Goal: Task Accomplishment & Management: Use online tool/utility

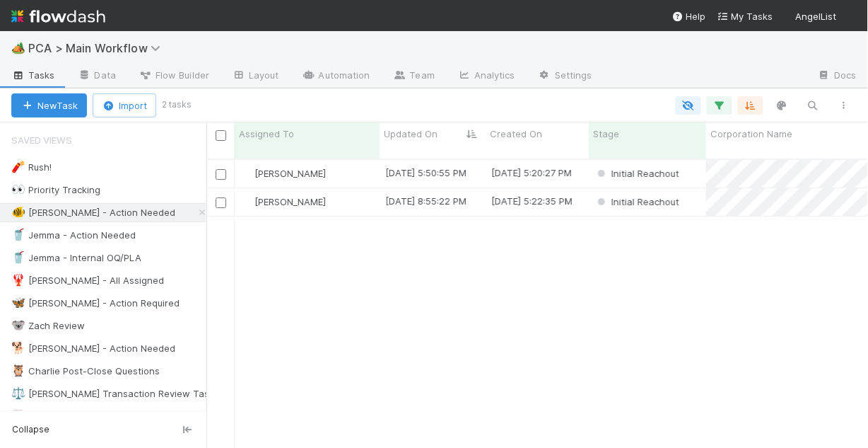
scroll to position [291, 653]
click at [358, 192] on div "[PERSON_NAME]" at bounding box center [307, 202] width 145 height 28
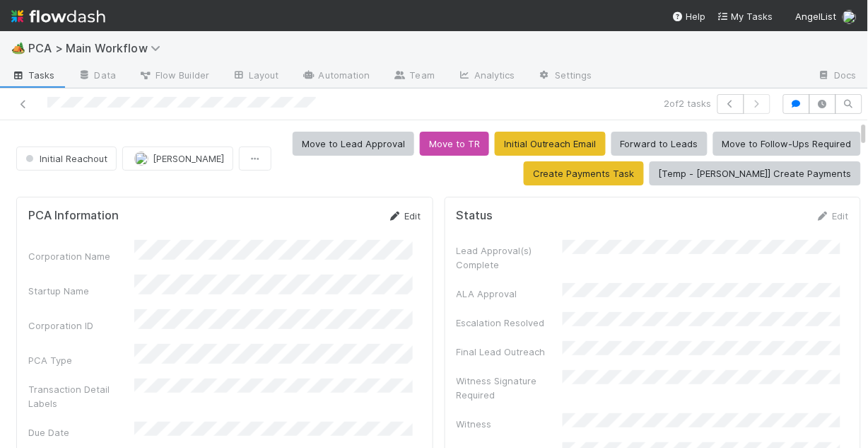
click at [392, 214] on icon at bounding box center [395, 215] width 14 height 9
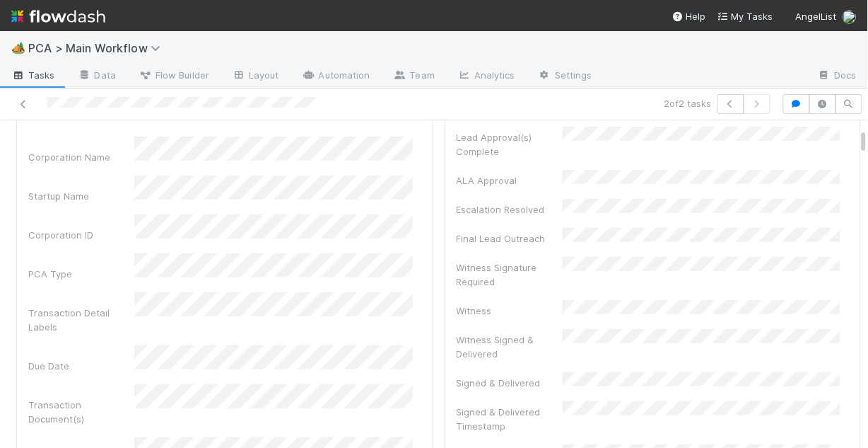
scroll to position [57, 0]
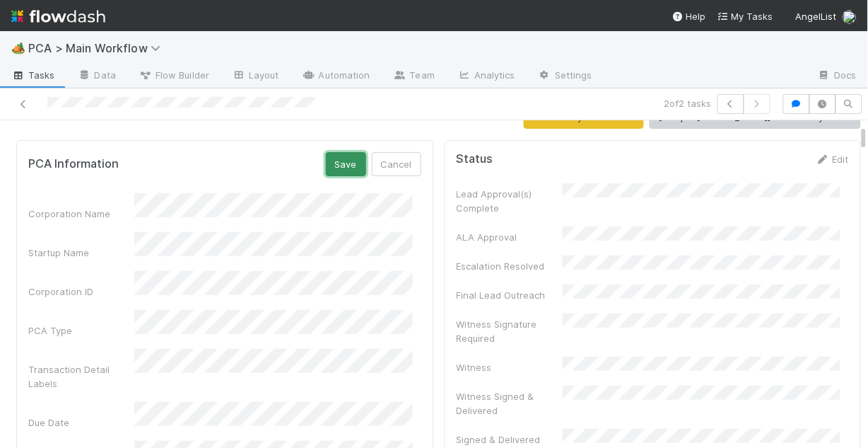
click at [326, 165] on button "Save" at bounding box center [346, 164] width 40 height 24
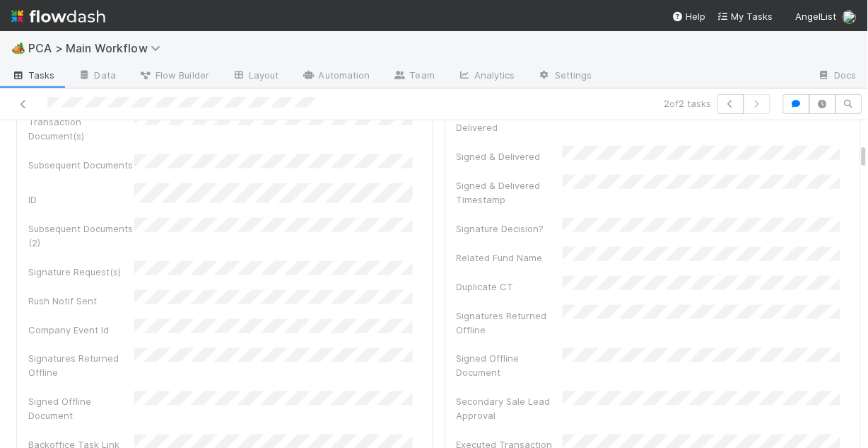
scroll to position [0, 0]
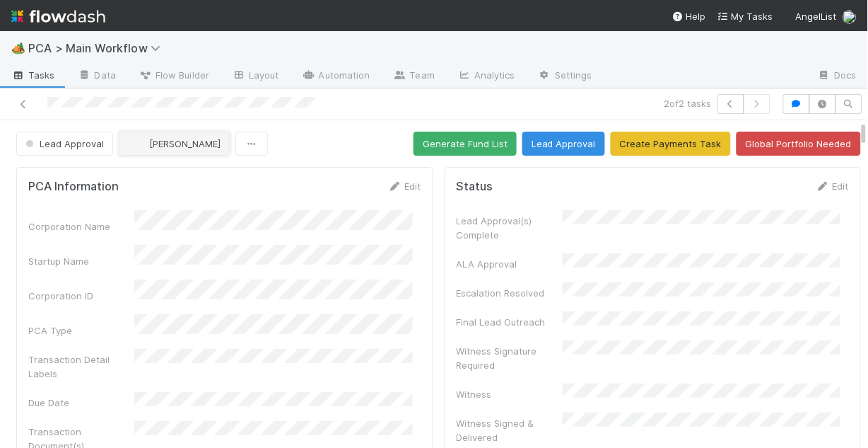
click at [163, 142] on span "[PERSON_NAME]" at bounding box center [184, 143] width 71 height 11
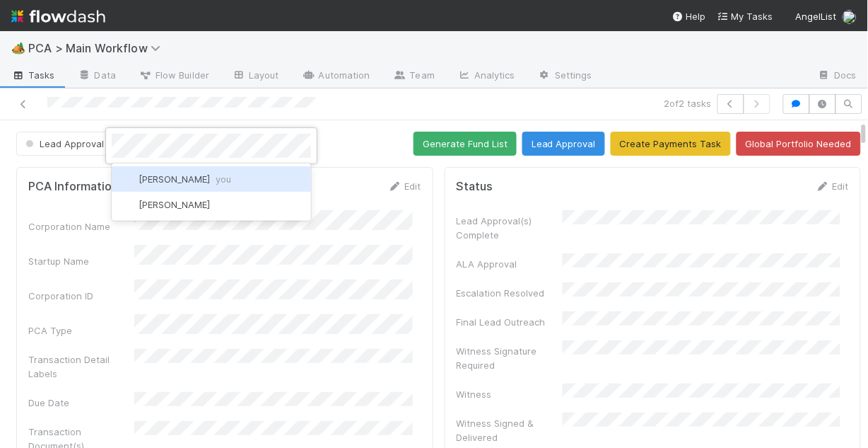
click at [196, 180] on span "Chris DelBianco you" at bounding box center [185, 178] width 93 height 11
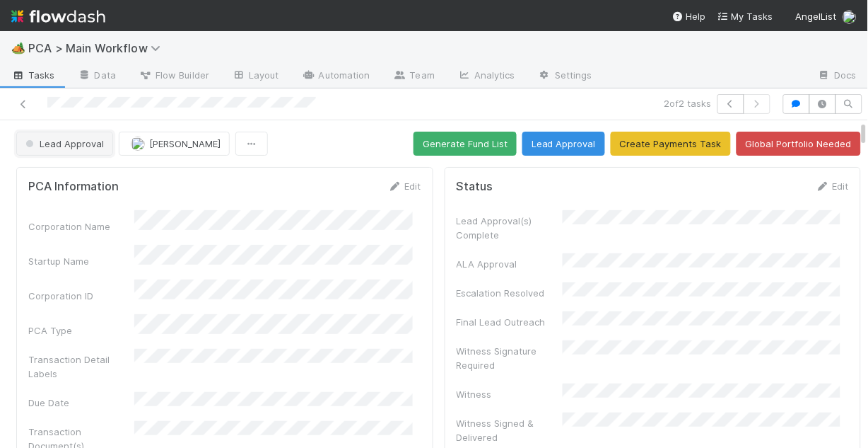
click at [71, 152] on button "Lead Approval" at bounding box center [64, 144] width 97 height 24
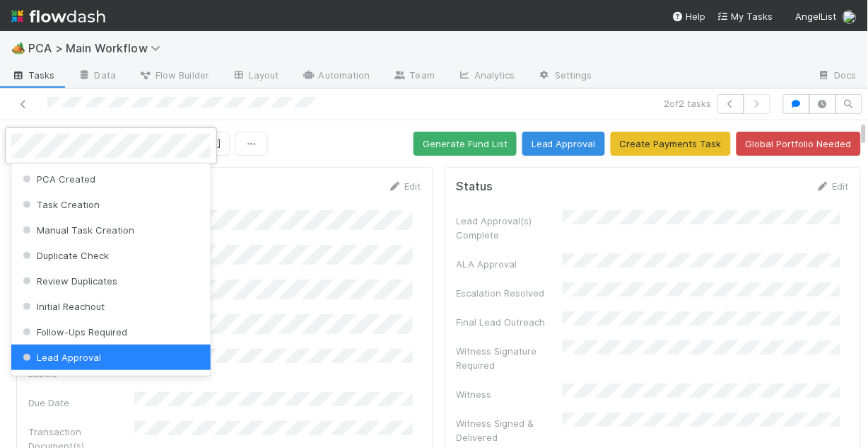
scroll to position [3, 0]
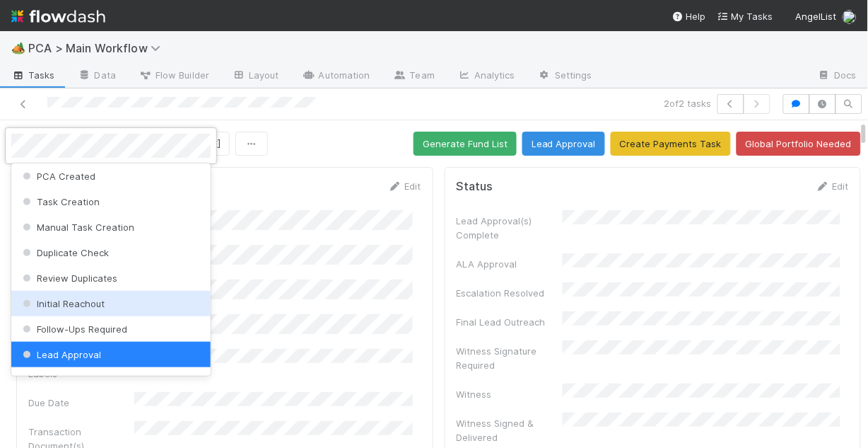
click at [99, 298] on span "Initial Reachout" at bounding box center [62, 303] width 85 height 11
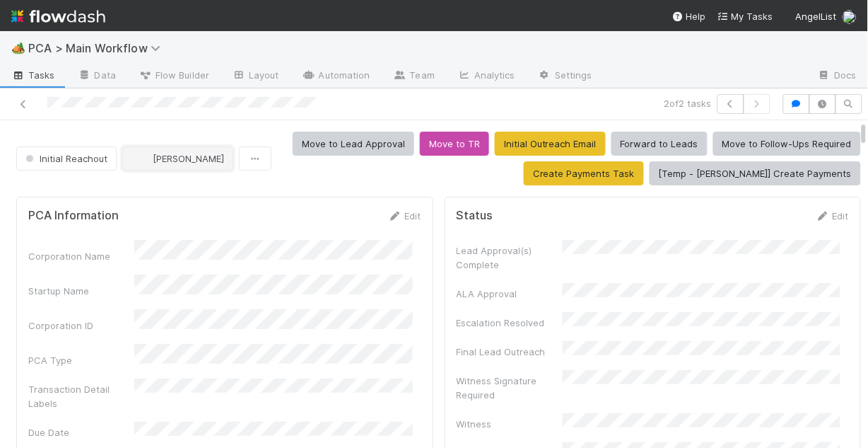
click at [160, 157] on span "[PERSON_NAME]" at bounding box center [188, 158] width 71 height 11
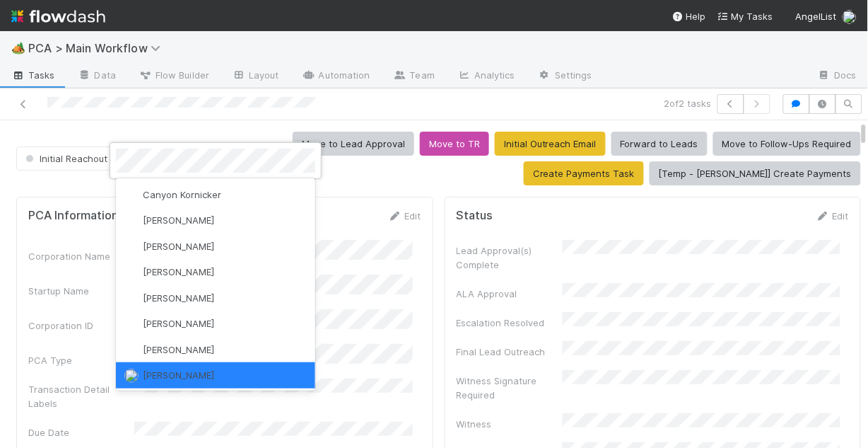
scroll to position [0, 0]
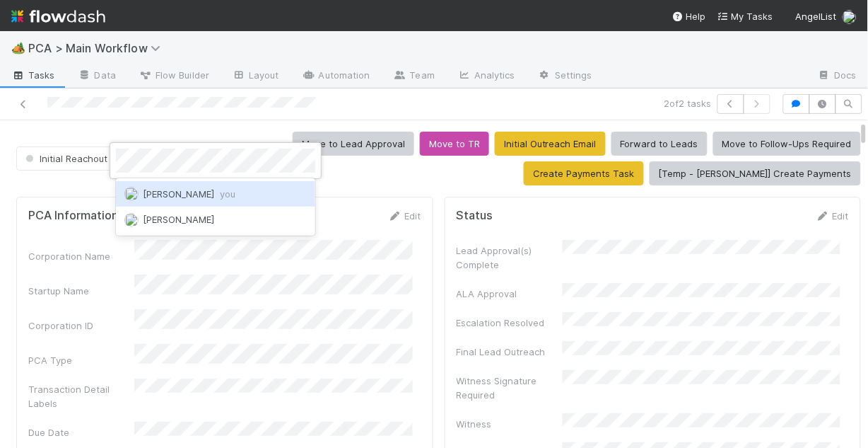
click at [193, 193] on span "Chris DelBianco you" at bounding box center [189, 193] width 93 height 11
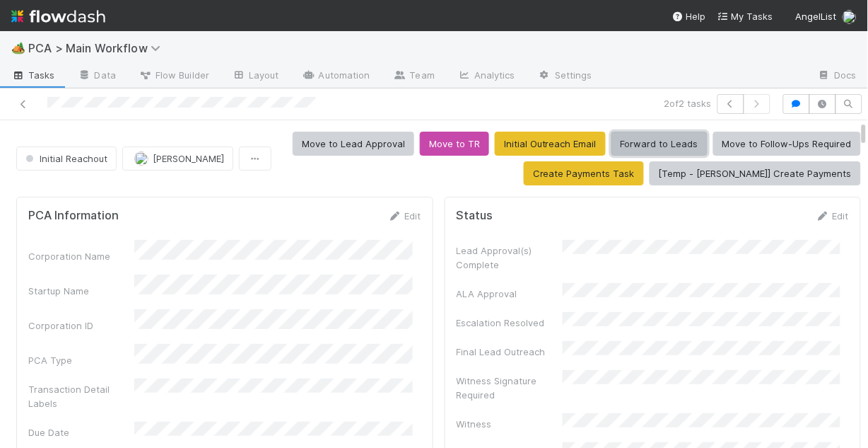
click at [643, 141] on button "Forward to Leads" at bounding box center [660, 144] width 96 height 24
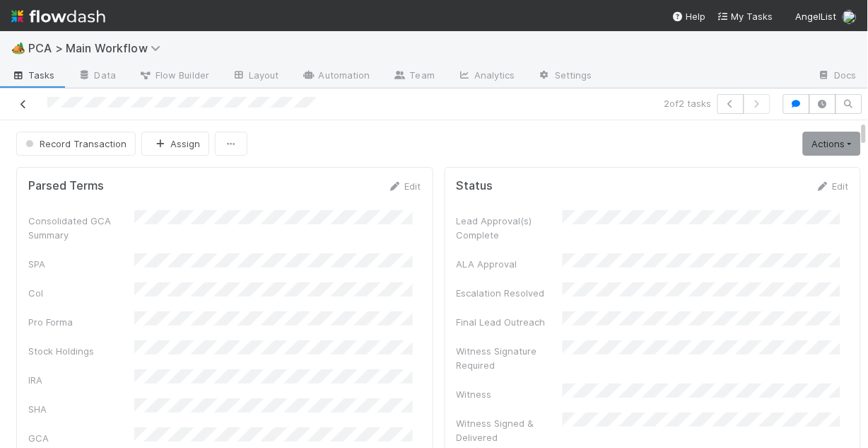
click at [20, 102] on icon at bounding box center [23, 104] width 14 height 9
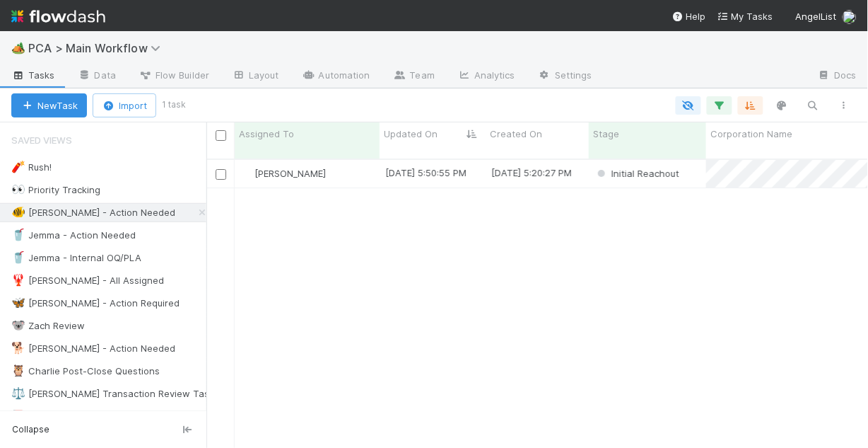
scroll to position [291, 653]
click at [39, 76] on span "Tasks" at bounding box center [33, 75] width 44 height 14
click at [82, 70] on link "Data" at bounding box center [96, 76] width 61 height 23
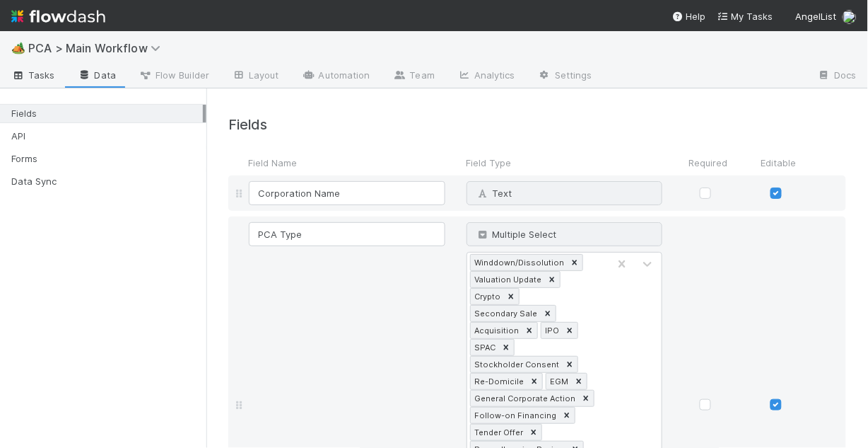
click at [42, 72] on span "Tasks" at bounding box center [33, 75] width 44 height 14
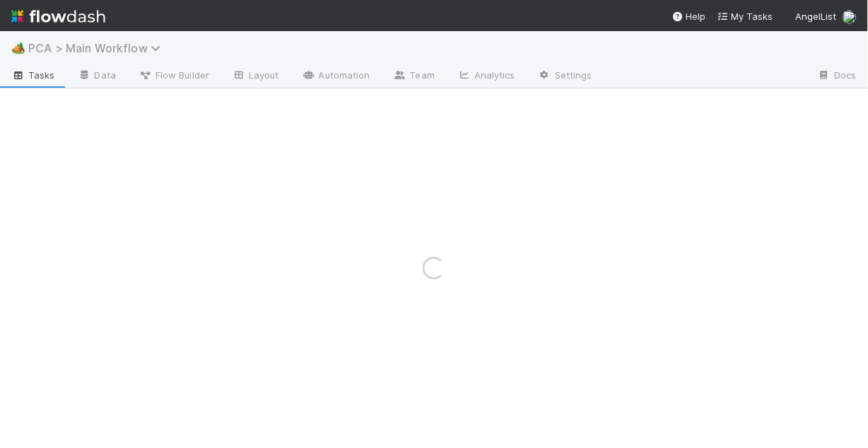
click at [41, 49] on span "PCA > Main Workflow" at bounding box center [97, 48] width 139 height 14
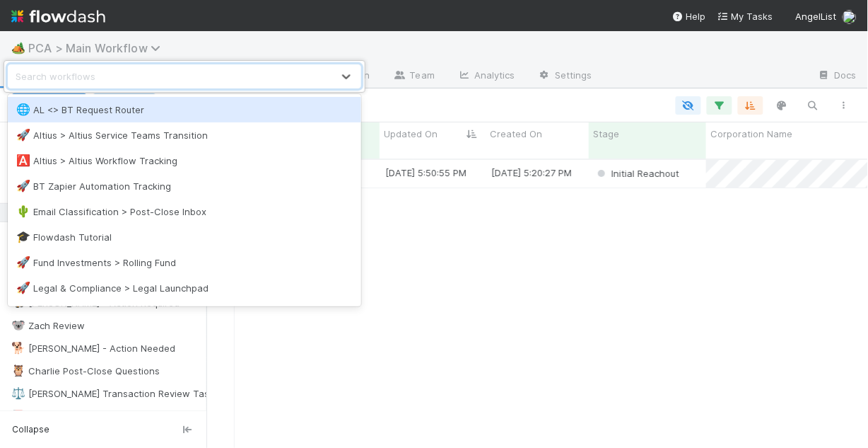
scroll to position [291, 653]
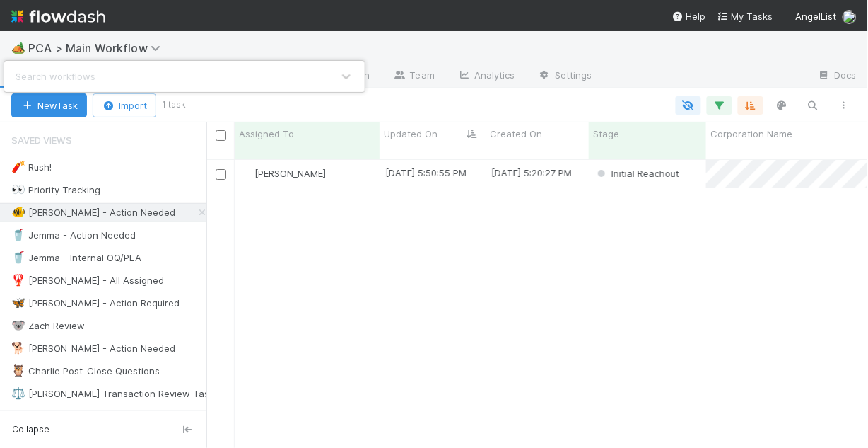
click at [45, 51] on div "Search workflows" at bounding box center [434, 224] width 868 height 448
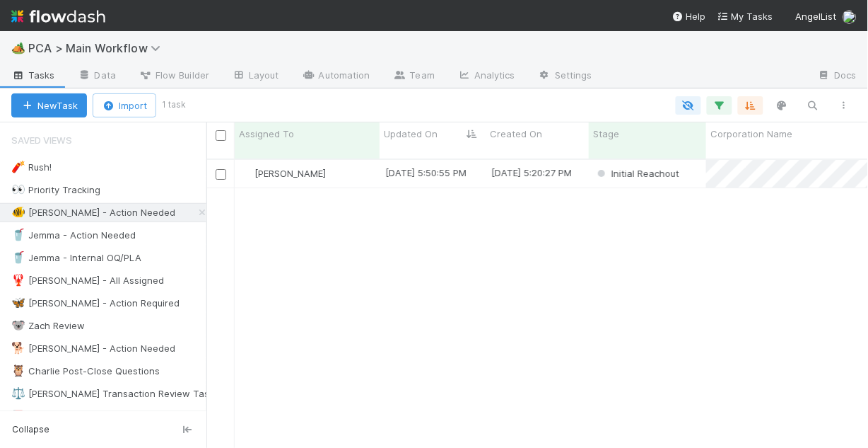
click at [20, 49] on span "🏕️" at bounding box center [18, 48] width 14 height 12
click at [91, 49] on span "PCA > Main Workflow" at bounding box center [97, 48] width 139 height 14
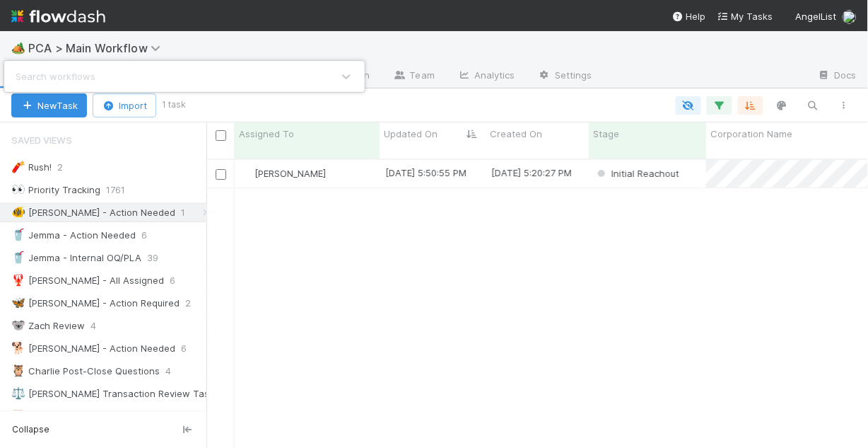
click at [39, 48] on div "Search workflows" at bounding box center [434, 224] width 868 height 448
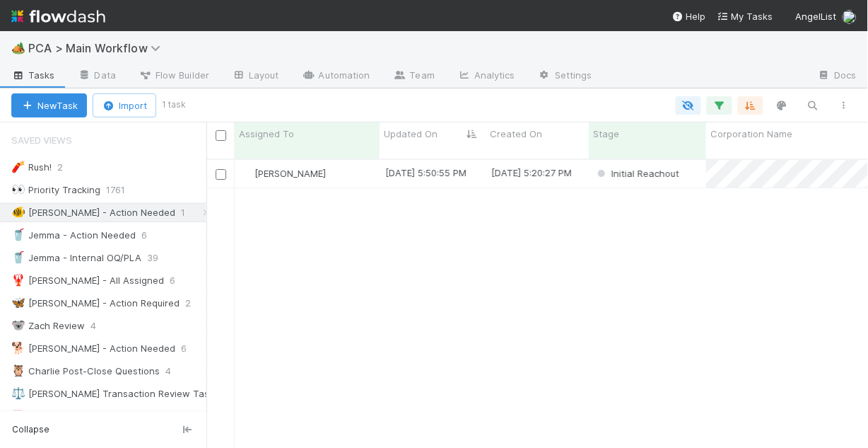
click at [18, 48] on span "🏕️" at bounding box center [18, 48] width 14 height 12
click at [393, 72] on icon at bounding box center [400, 75] width 14 height 8
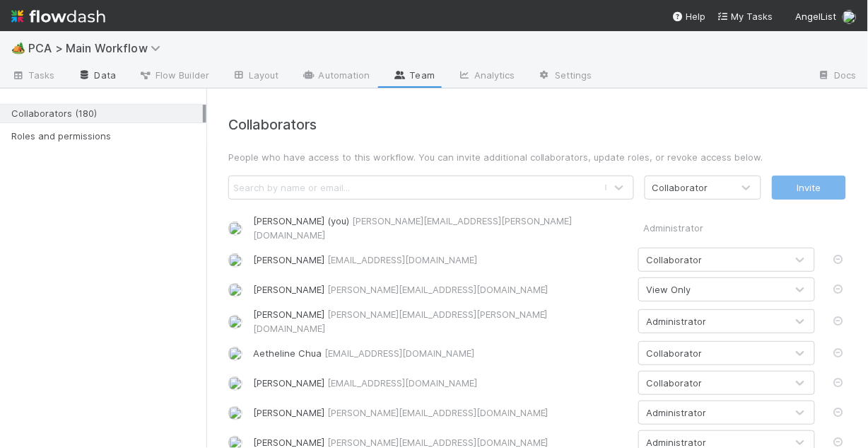
click at [100, 74] on link "Data" at bounding box center [96, 76] width 61 height 23
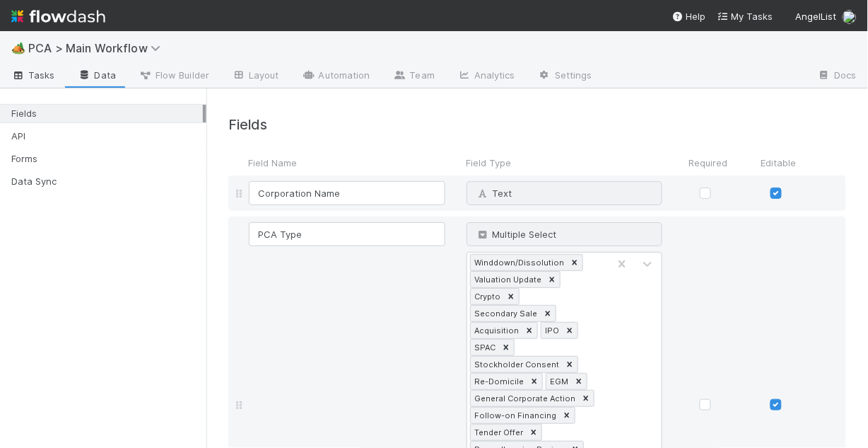
click at [30, 78] on span "Tasks" at bounding box center [33, 75] width 44 height 14
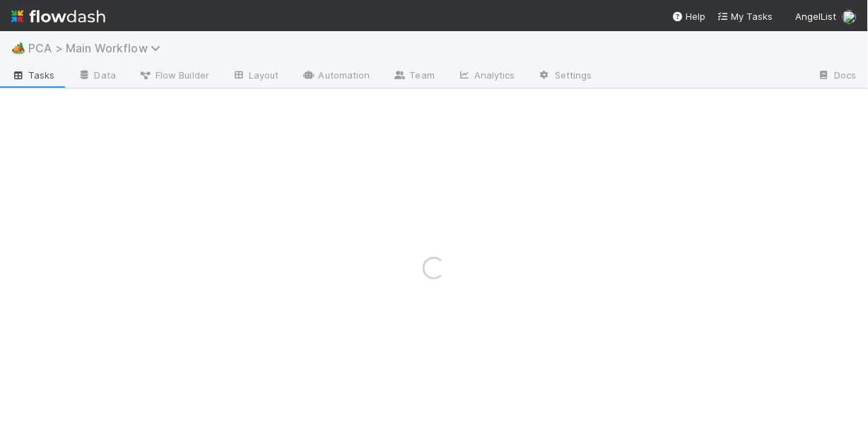
click at [64, 49] on span "PCA > Main Workflow" at bounding box center [97, 48] width 139 height 14
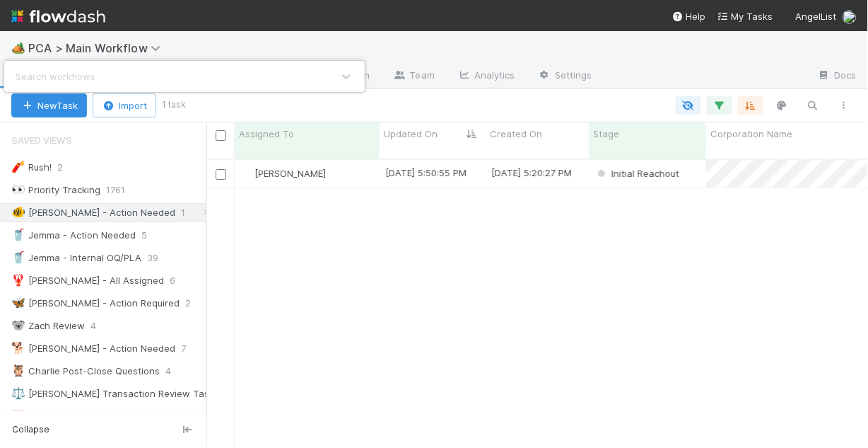
click at [286, 48] on div "Search workflows" at bounding box center [434, 224] width 868 height 448
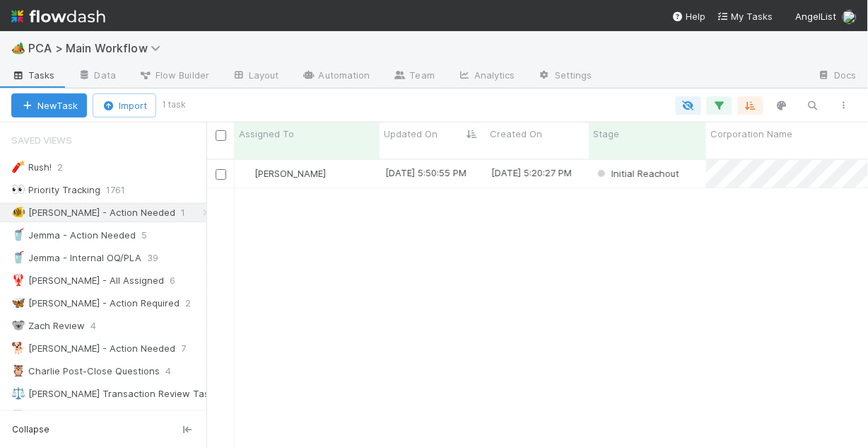
click at [72, 18] on img at bounding box center [58, 16] width 94 height 24
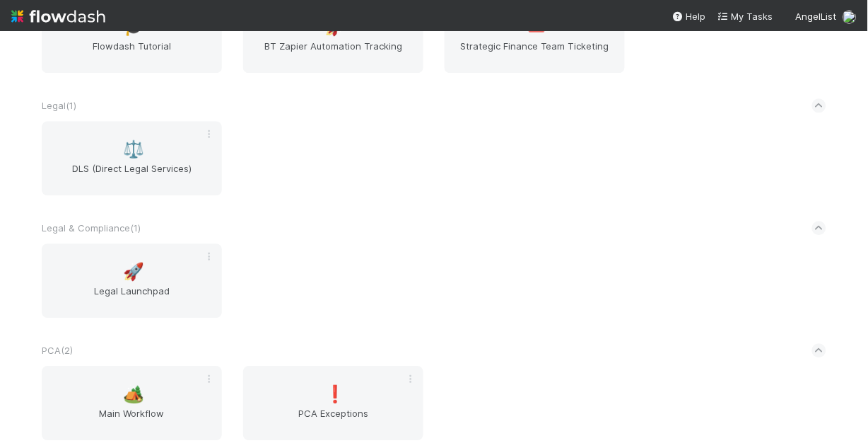
scroll to position [635, 0]
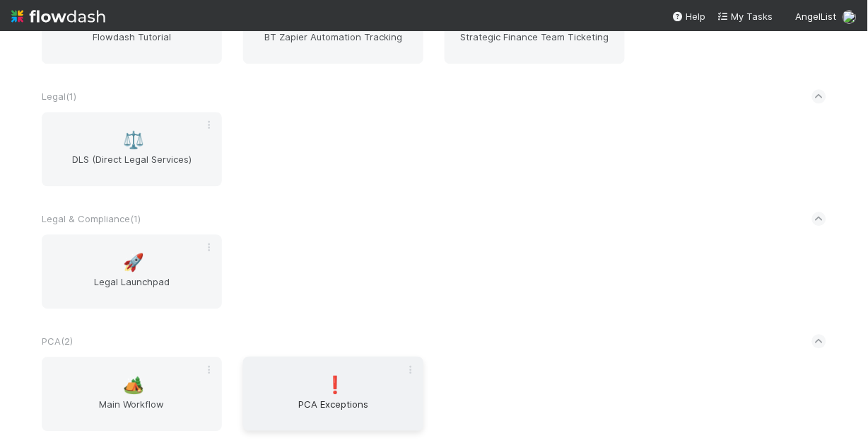
click at [301, 384] on div "❗ PCA Exceptions" at bounding box center [333, 393] width 180 height 74
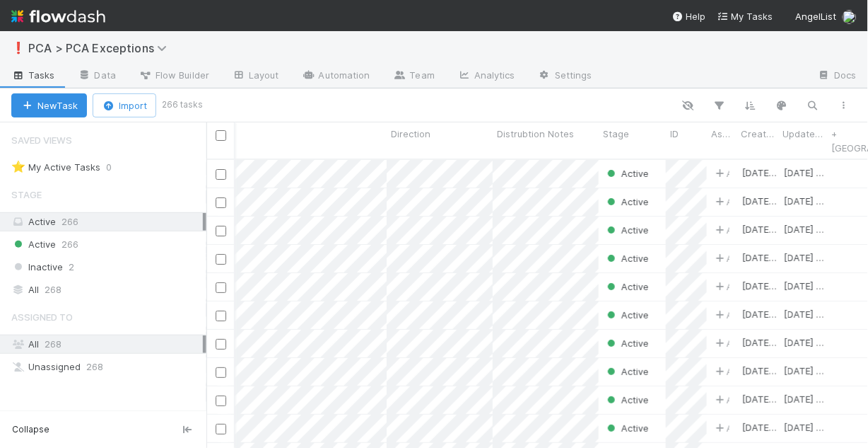
scroll to position [0, 1084]
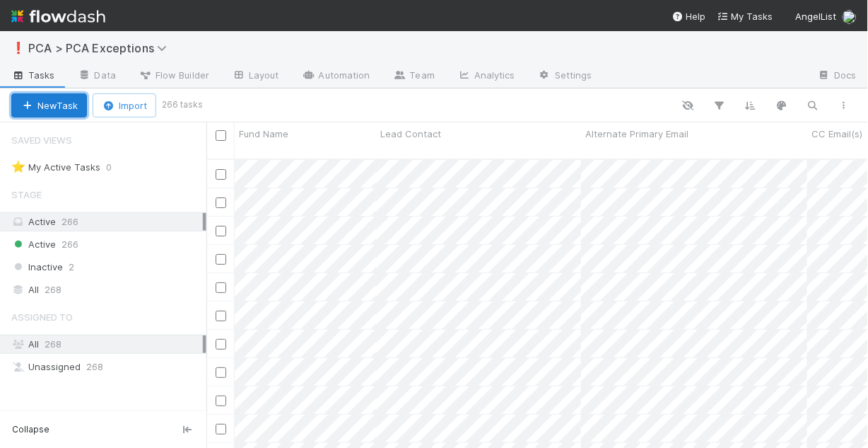
click at [57, 109] on button "New Task" at bounding box center [49, 105] width 76 height 24
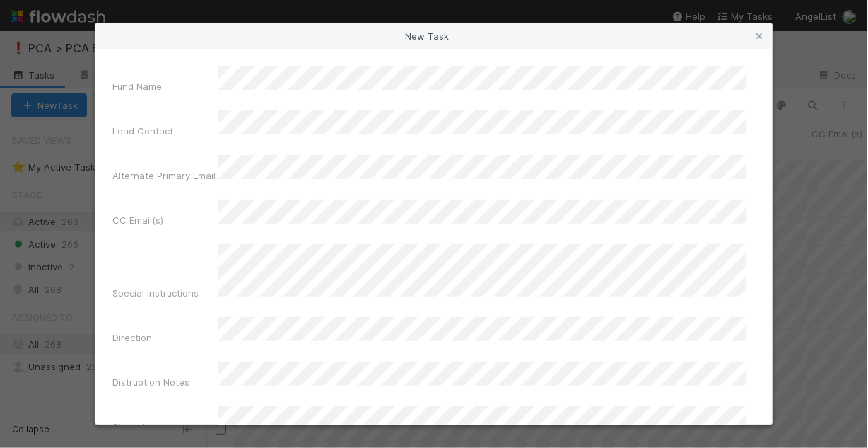
drag, startPoint x: 759, startPoint y: 38, endPoint x: 752, endPoint y: 47, distance: 11.2
click at [759, 38] on icon at bounding box center [760, 36] width 14 height 9
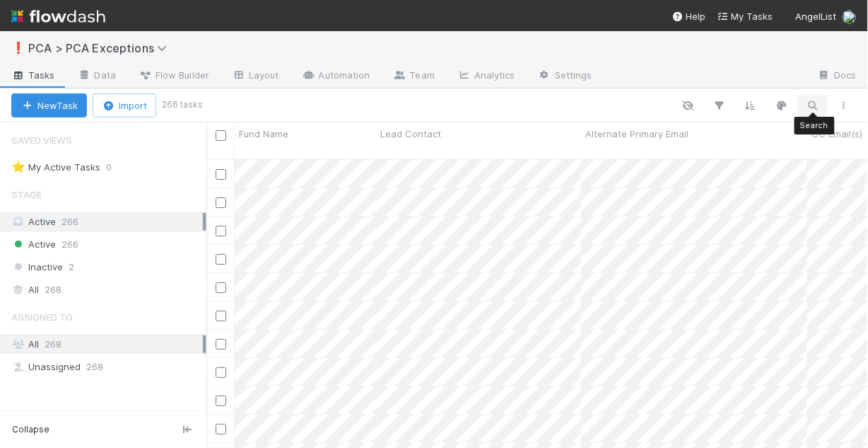
click at [810, 103] on icon "button" at bounding box center [813, 105] width 14 height 13
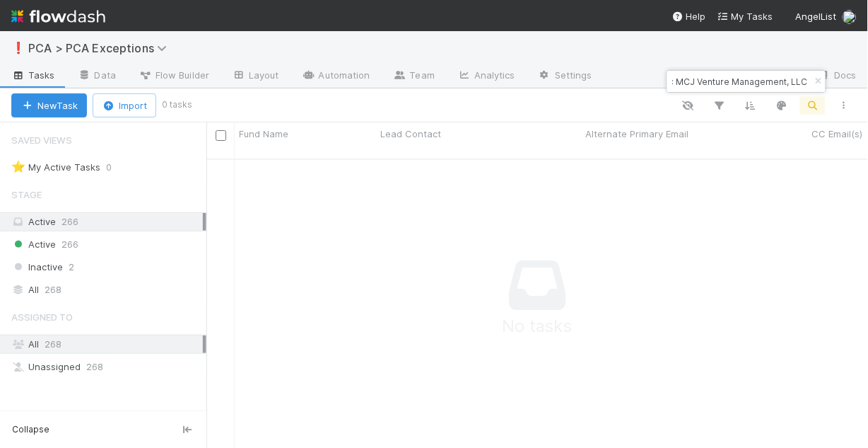
scroll to position [283, 653]
type input ": MCJ Venture Management, LLC"
click at [815, 78] on icon "button" at bounding box center [819, 81] width 14 height 8
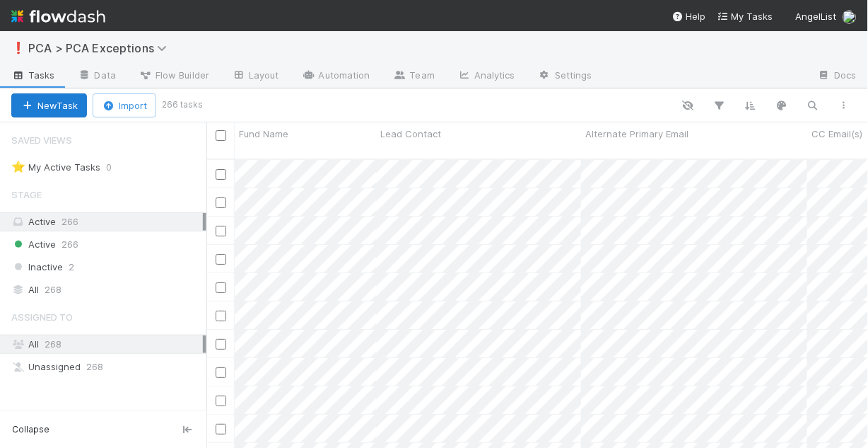
scroll to position [291, 653]
click at [66, 108] on button "New Task" at bounding box center [49, 105] width 76 height 24
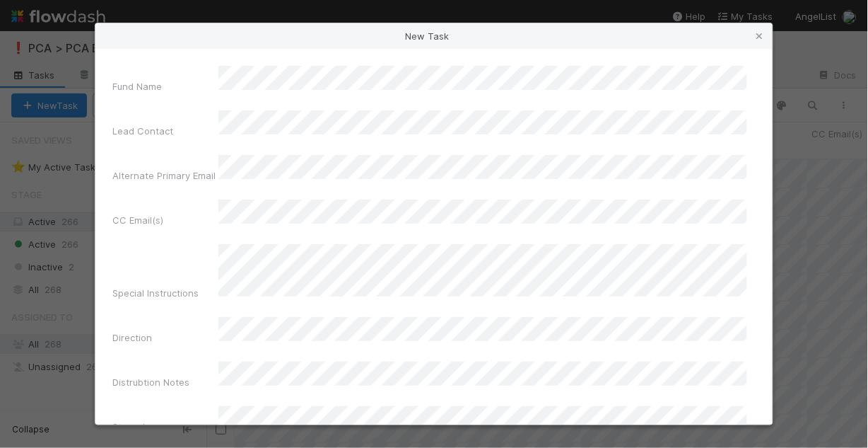
drag, startPoint x: 757, startPoint y: 35, endPoint x: 783, endPoint y: 86, distance: 57.9
click at [757, 35] on icon at bounding box center [760, 36] width 14 height 9
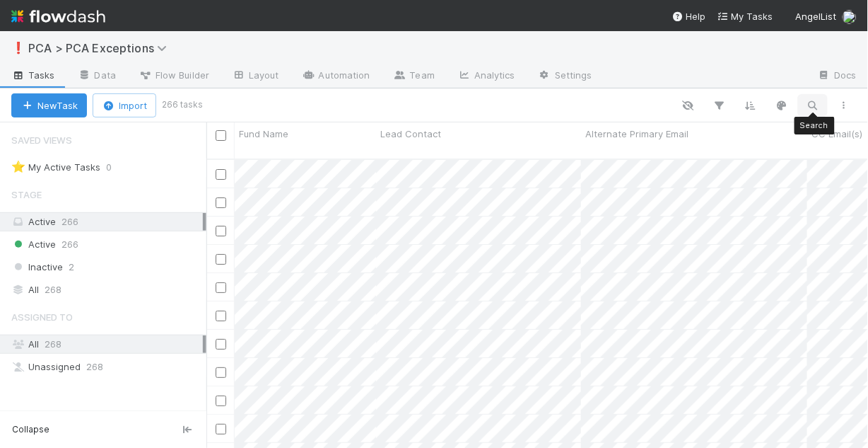
click at [818, 104] on icon "button" at bounding box center [813, 105] width 14 height 13
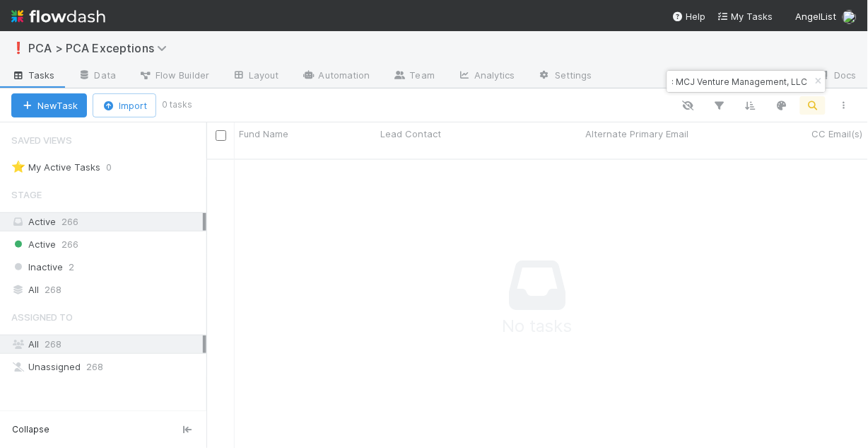
scroll to position [283, 653]
click at [675, 80] on input ": MCJ Venture Management, LLC" at bounding box center [740, 81] width 141 height 17
type input "MCJ Venture Management, LLC"
drag, startPoint x: 820, startPoint y: 82, endPoint x: 784, endPoint y: 92, distance: 37.4
click at [820, 81] on icon "button" at bounding box center [819, 81] width 14 height 8
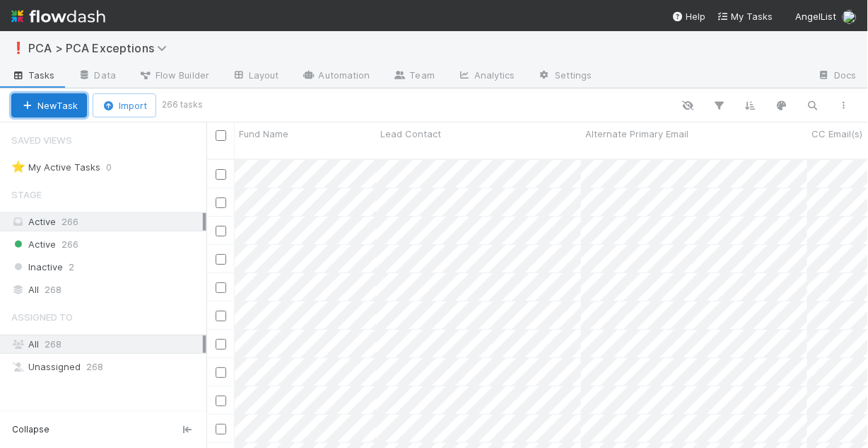
click at [68, 111] on button "New Task" at bounding box center [49, 105] width 76 height 24
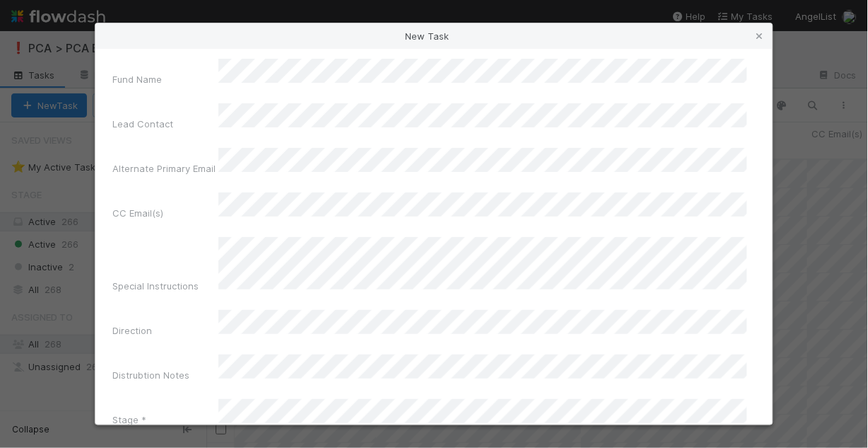
scroll to position [0, 0]
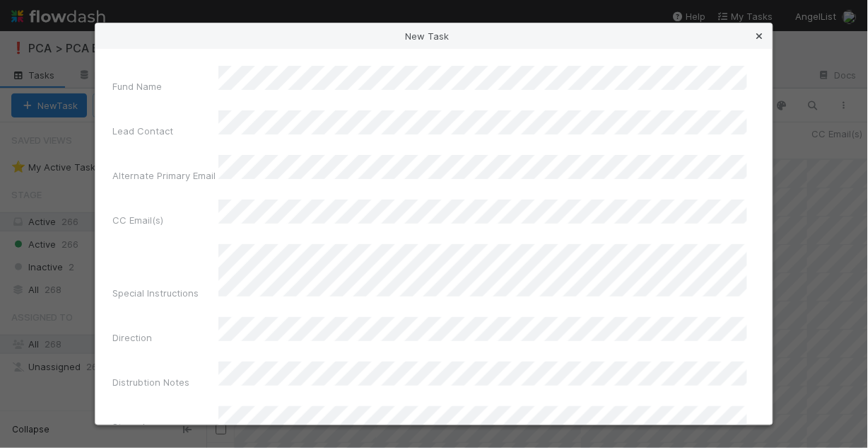
click at [764, 30] on link at bounding box center [760, 36] width 14 height 14
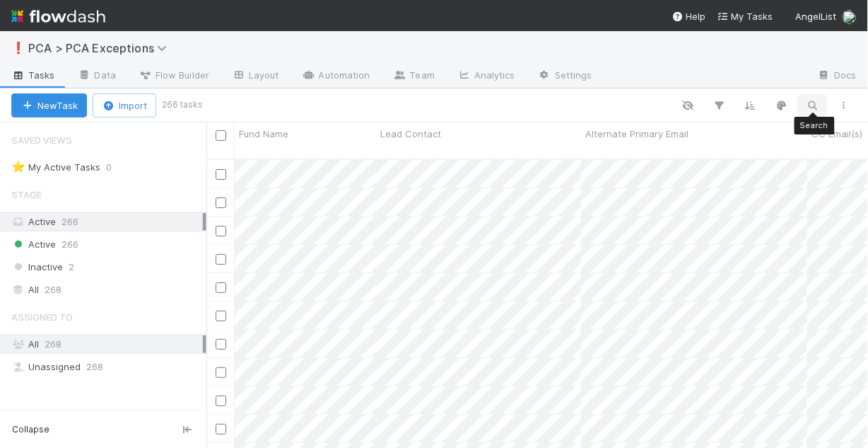
click at [817, 104] on icon "button" at bounding box center [813, 105] width 14 height 13
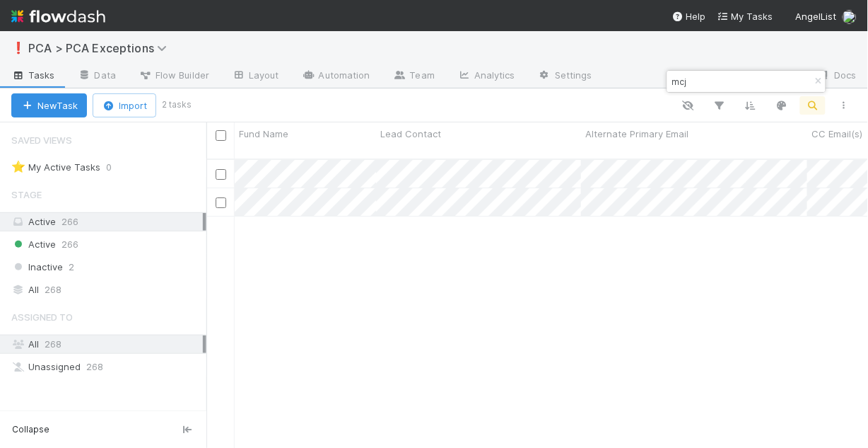
scroll to position [291, 653]
type input "mcj"
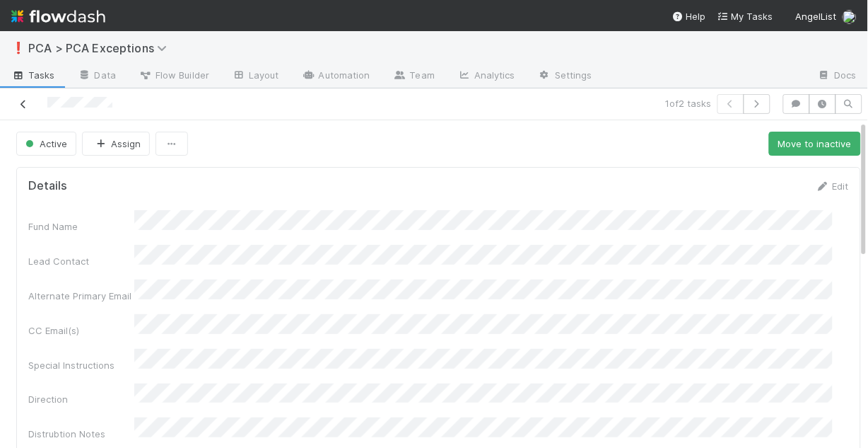
click at [23, 101] on icon at bounding box center [23, 104] width 14 height 9
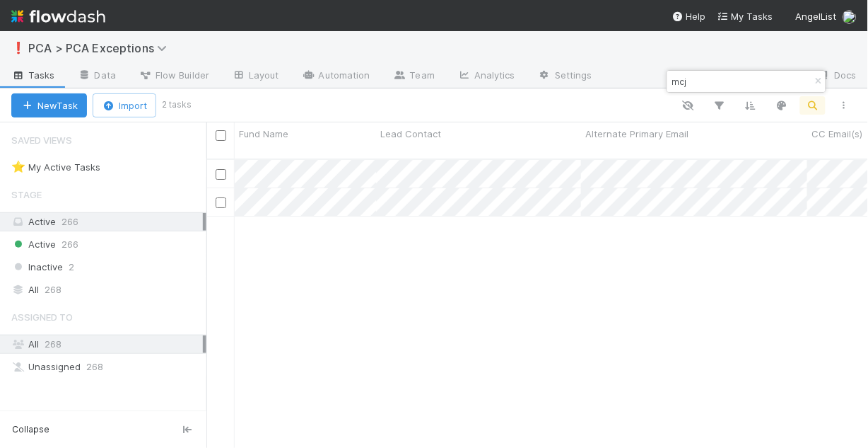
scroll to position [291, 653]
click at [83, 50] on span "PCA > PCA Exceptions" at bounding box center [101, 48] width 146 height 14
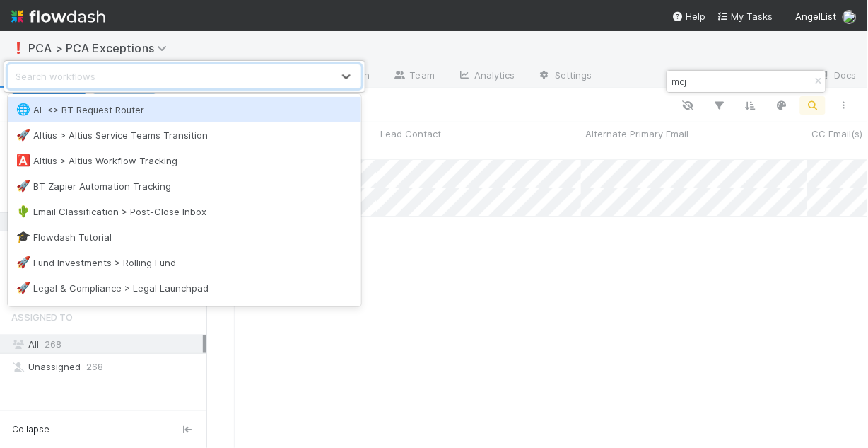
click at [54, 25] on div "option AL <> BT Request Router focused, 1 of 11. 11 results available. Use Up a…" at bounding box center [434, 224] width 868 height 448
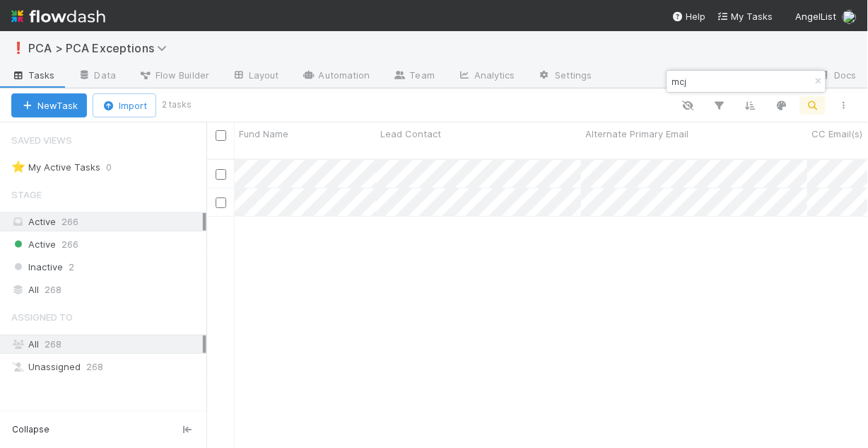
click at [54, 21] on img at bounding box center [58, 16] width 94 height 24
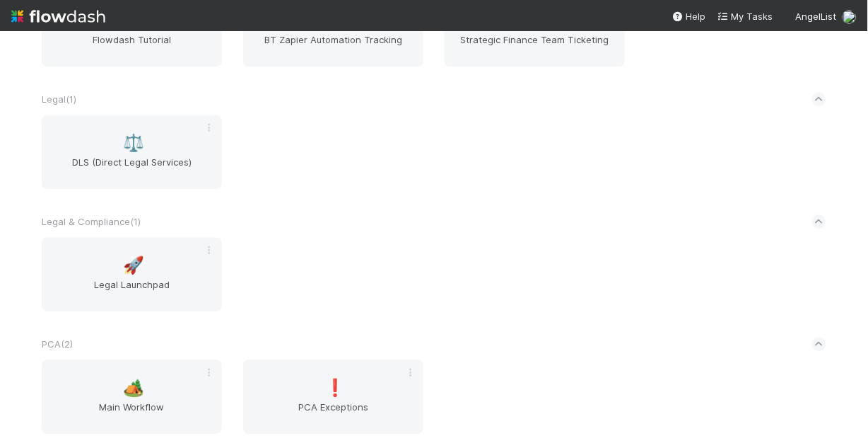
scroll to position [635, 0]
click at [141, 386] on span "🏕️" at bounding box center [134, 384] width 21 height 18
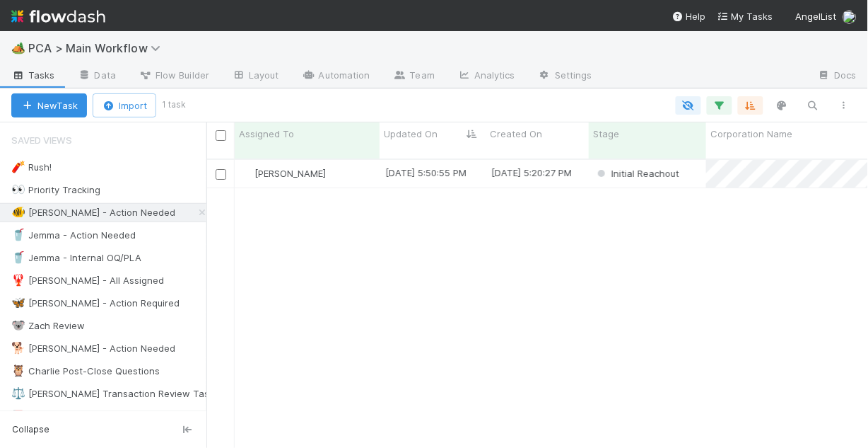
scroll to position [291, 653]
click at [342, 161] on div "[PERSON_NAME]" at bounding box center [307, 174] width 145 height 28
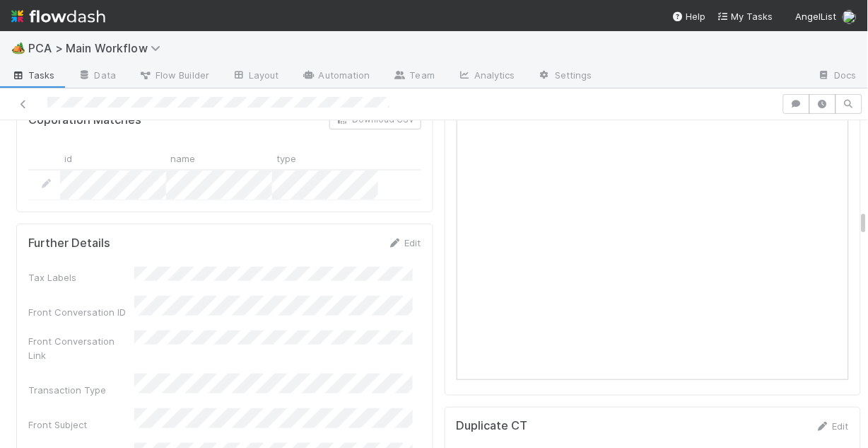
scroll to position [1218, 0]
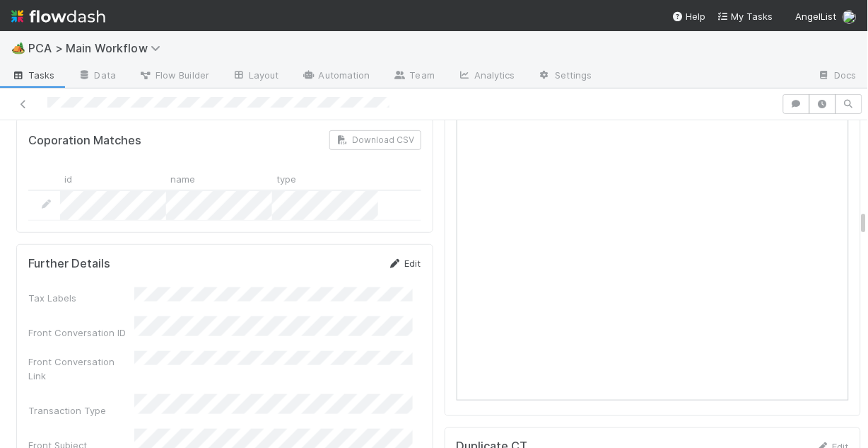
click at [397, 257] on link "Edit" at bounding box center [404, 262] width 33 height 11
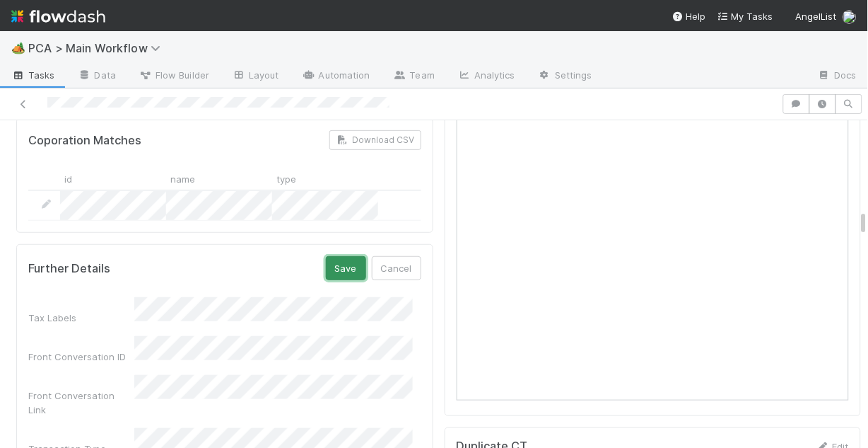
click at [344, 256] on button "Save" at bounding box center [346, 268] width 40 height 24
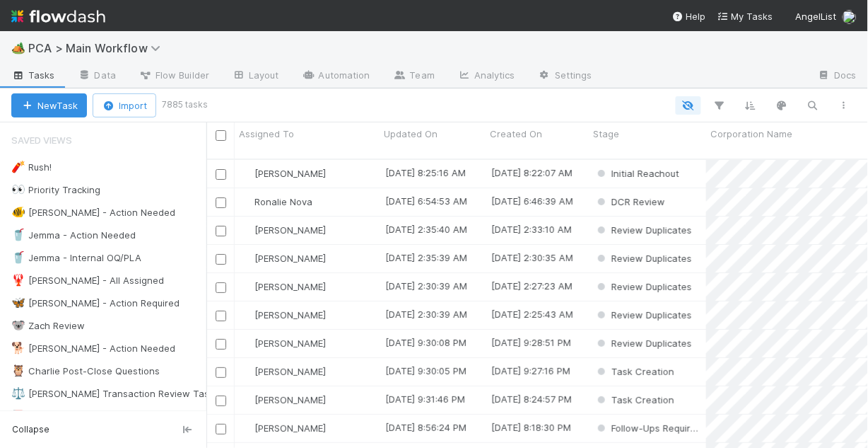
scroll to position [291, 653]
